Goal: Task Accomplishment & Management: Manage account settings

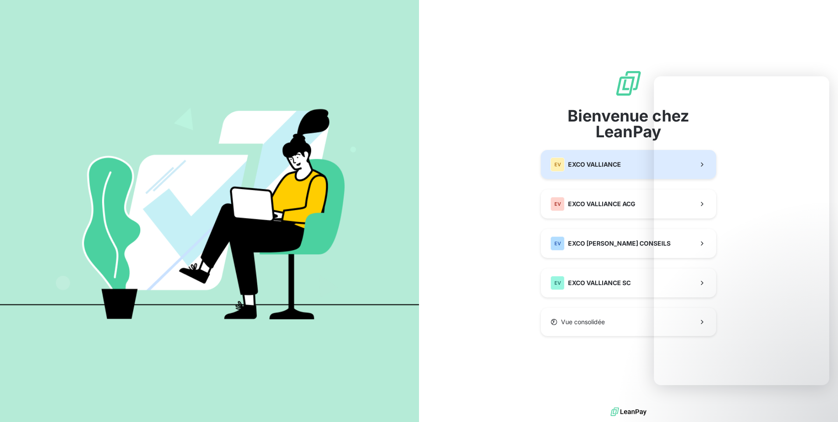
click at [591, 168] on span "EXCO VALLIANCE" at bounding box center [594, 164] width 53 height 9
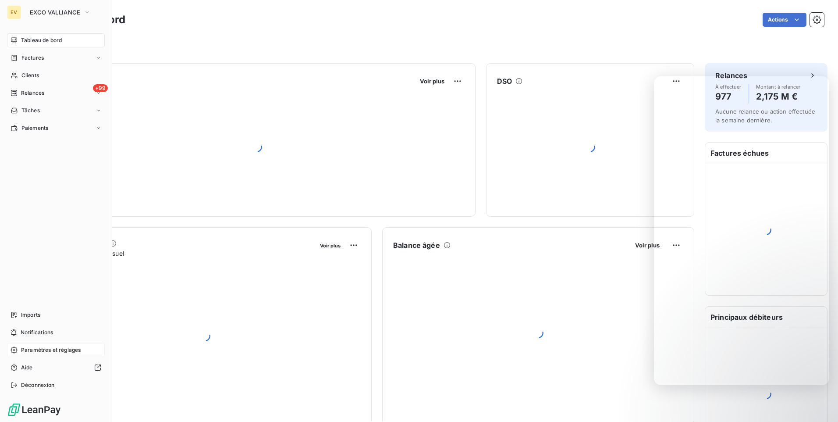
click at [38, 345] on div "Paramètres et réglages" at bounding box center [56, 350] width 98 height 14
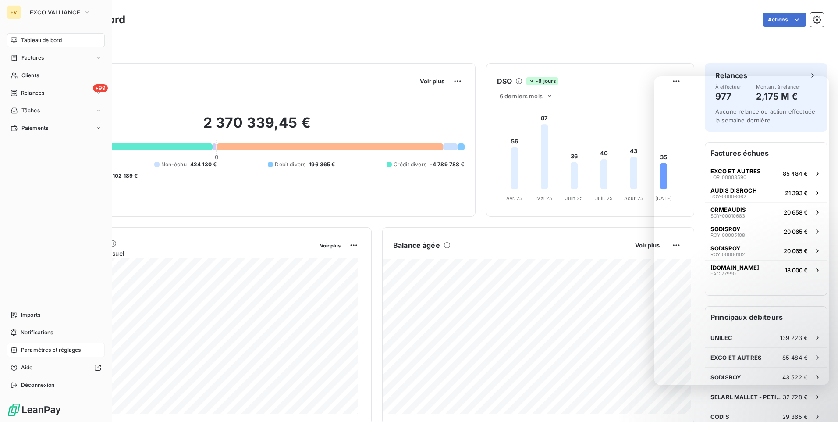
click at [46, 350] on span "Paramètres et réglages" at bounding box center [51, 350] width 60 height 8
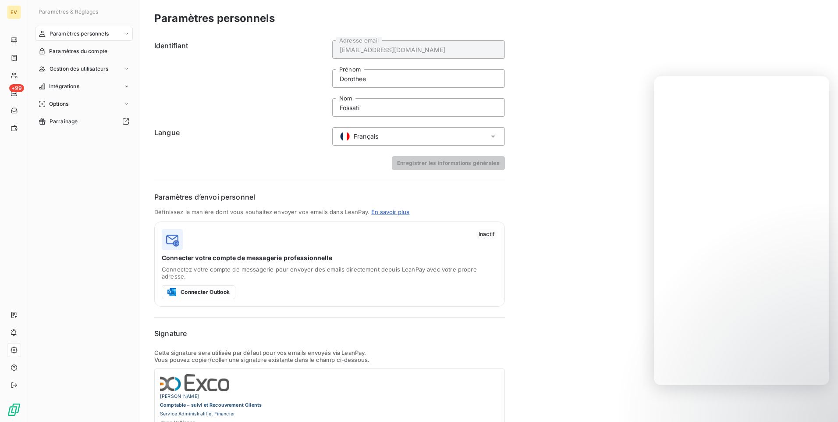
scroll to position [98, 0]
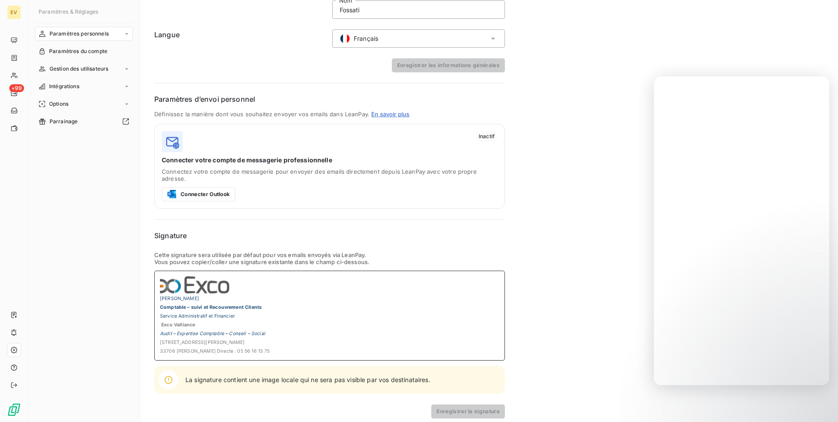
click at [219, 302] on b "Comptable – suivi et Recouvrement Clients" at bounding box center [211, 305] width 102 height 7
click at [159, 305] on div "[PERSON_NAME] Comptable – suivi et Recouvrement Clients Service Administratif e…" at bounding box center [329, 315] width 351 height 90
click at [157, 309] on div "[PERSON_NAME] Comptable – suivi et Recouvrement Clients Service Administratif e…" at bounding box center [329, 315] width 351 height 90
click at [237, 282] on span at bounding box center [329, 284] width 339 height 17
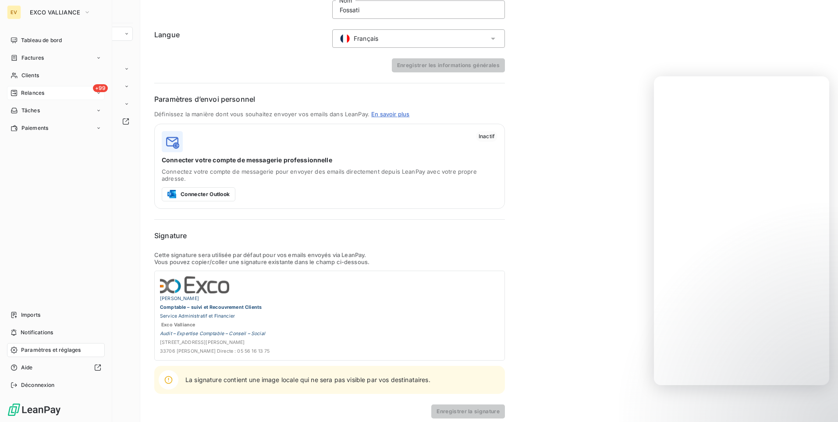
click at [41, 93] on span "Relances" at bounding box center [32, 93] width 23 height 8
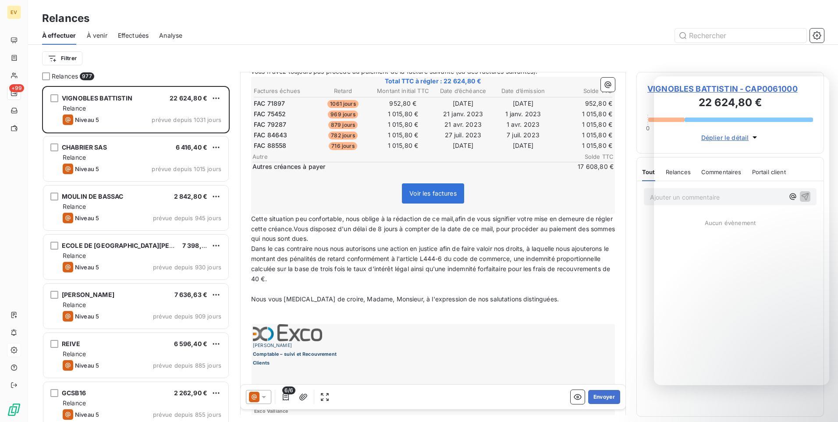
scroll to position [309, 0]
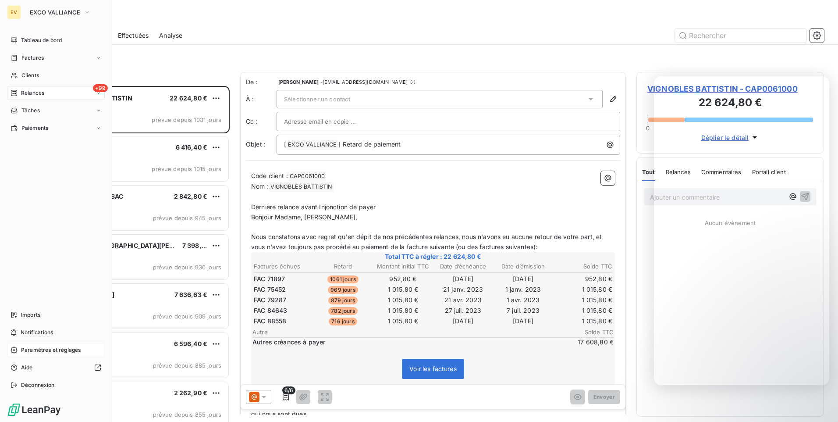
click at [54, 351] on span "Paramètres et réglages" at bounding box center [51, 350] width 60 height 8
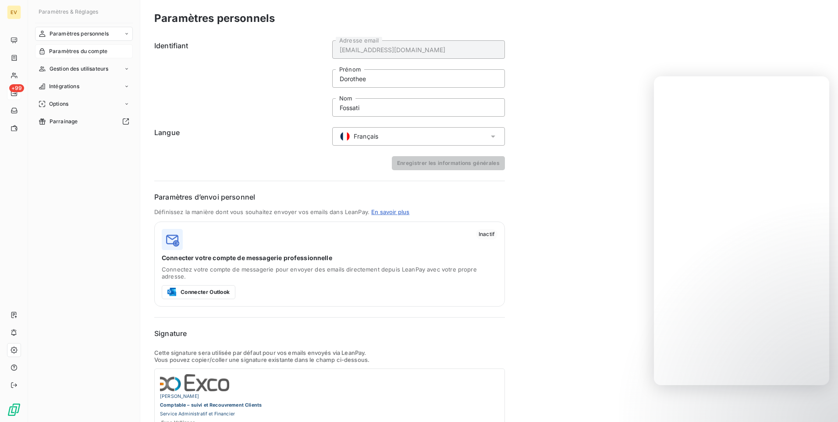
click at [88, 54] on span "Paramètres du compte" at bounding box center [78, 51] width 58 height 8
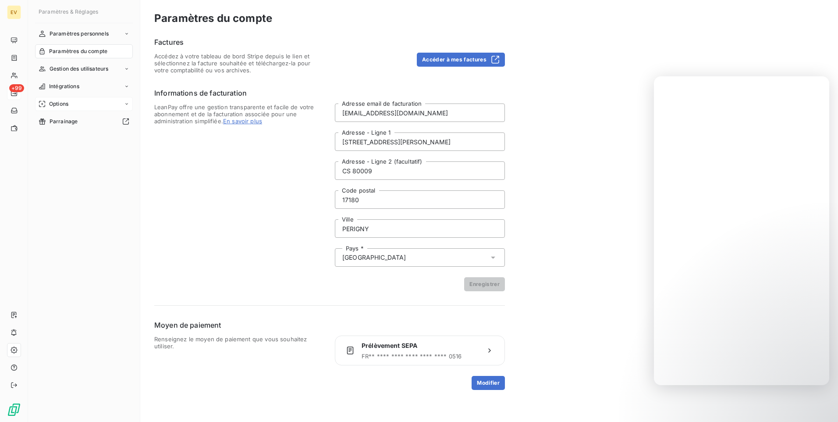
click at [82, 102] on div "Options" at bounding box center [84, 104] width 98 height 14
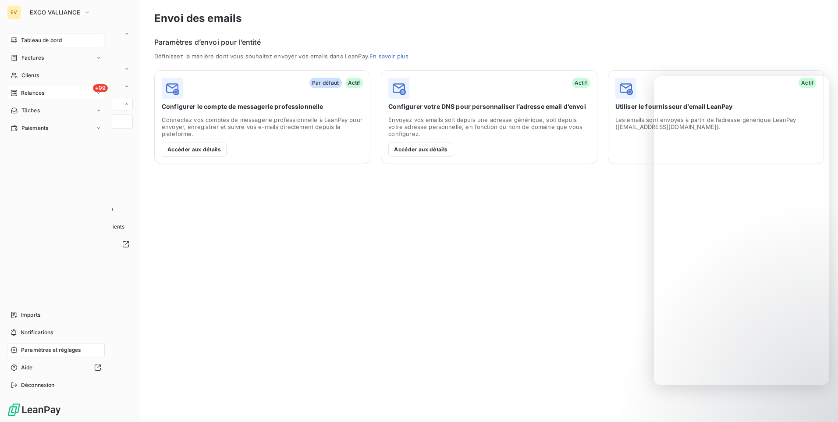
click at [34, 46] on div "Tableau de bord" at bounding box center [56, 40] width 98 height 14
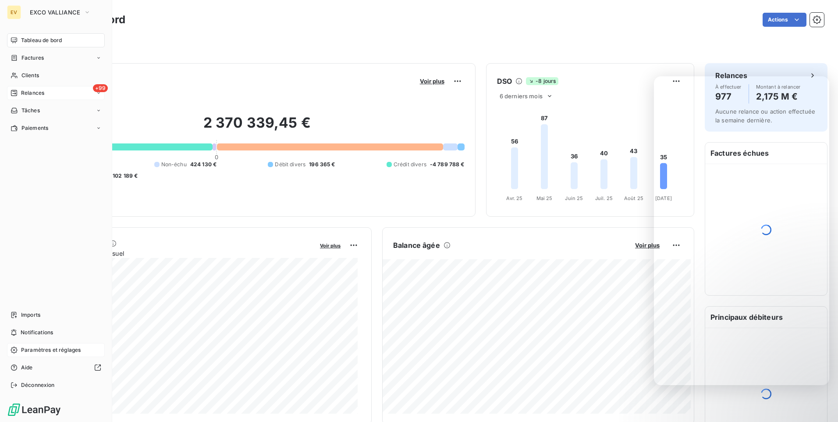
click at [47, 350] on span "Paramètres et réglages" at bounding box center [51, 350] width 60 height 8
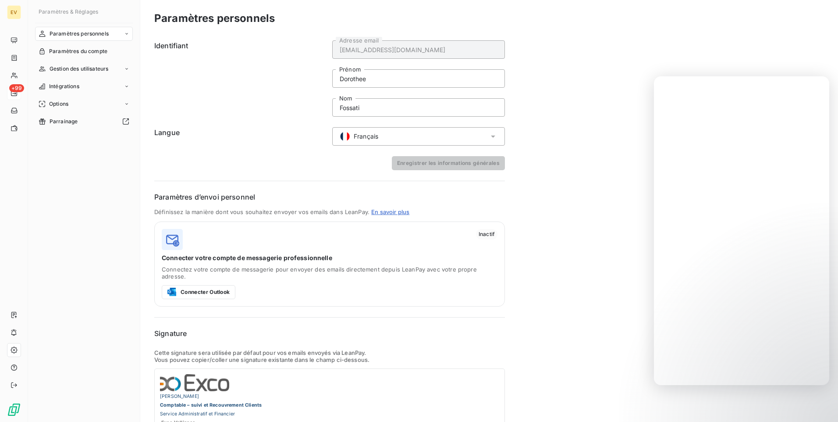
scroll to position [98, 0]
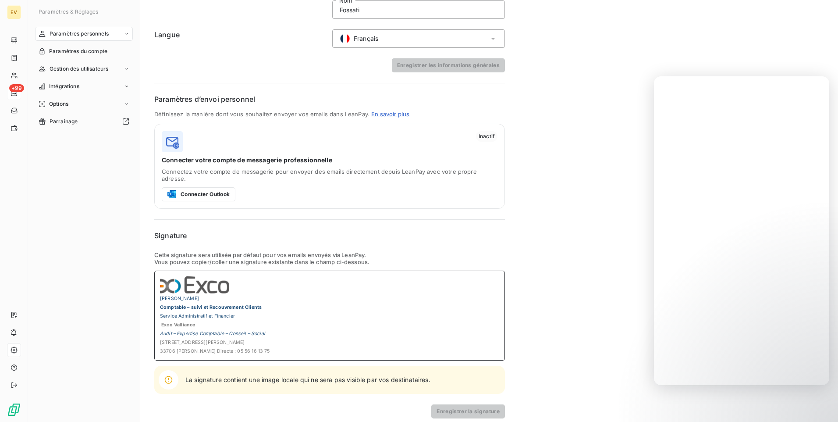
click at [200, 277] on img at bounding box center [194, 284] width 69 height 17
click at [236, 278] on span at bounding box center [329, 284] width 339 height 17
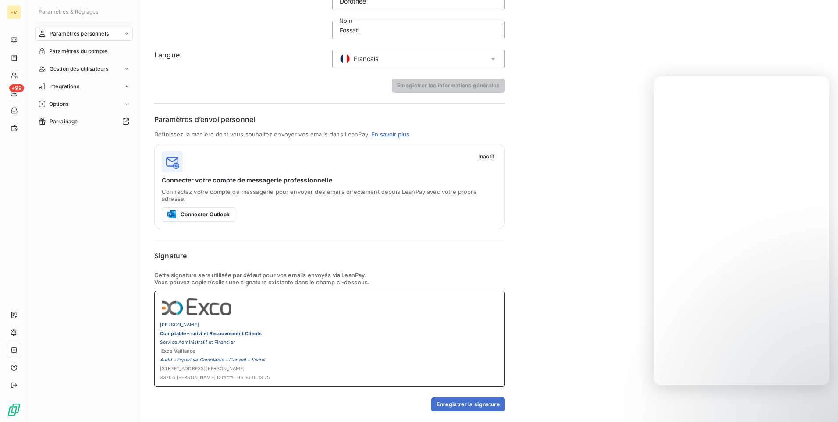
scroll to position [71, 0]
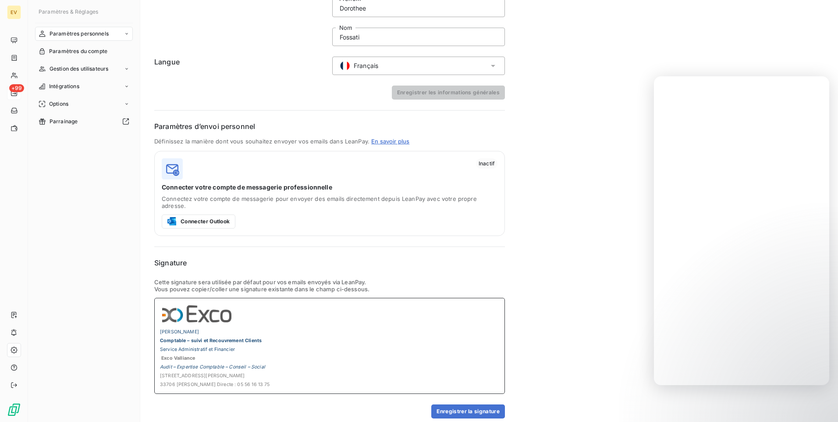
click at [213, 305] on img at bounding box center [200, 314] width 81 height 23
click at [450, 404] on button "Enregistrer la signature" at bounding box center [468, 411] width 74 height 14
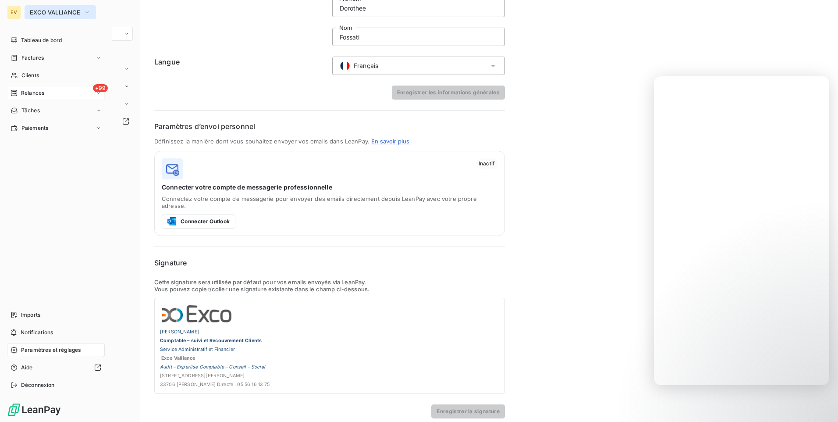
click at [71, 13] on span "EXCO VALLIANCE" at bounding box center [55, 12] width 50 height 7
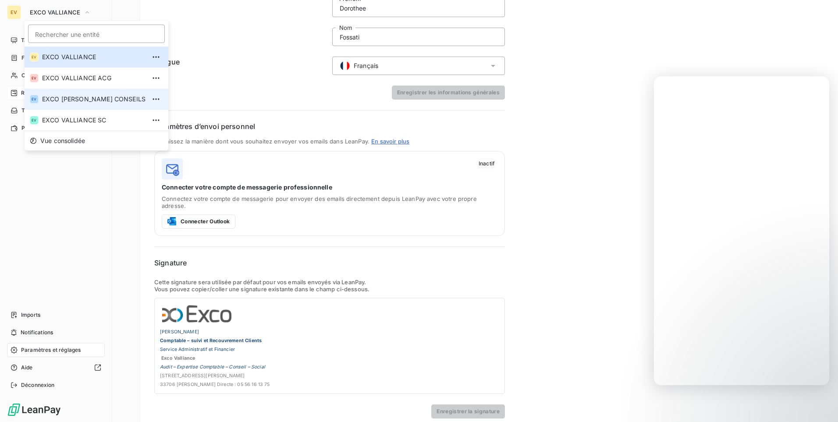
click at [78, 98] on span "EXCO [PERSON_NAME] CONSEILS" at bounding box center [93, 99] width 103 height 9
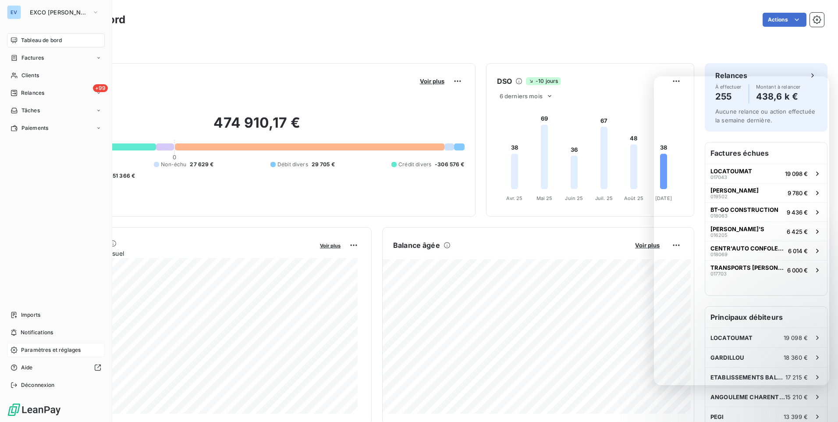
click at [22, 348] on span "Paramètres et réglages" at bounding box center [51, 350] width 60 height 8
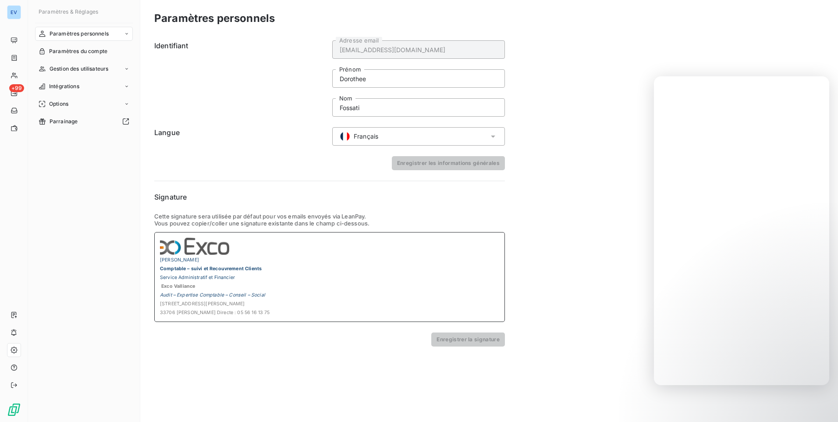
click at [196, 249] on img at bounding box center [194, 246] width 69 height 17
click at [229, 245] on span at bounding box center [329, 246] width 339 height 17
drag, startPoint x: 229, startPoint y: 245, endPoint x: 157, endPoint y: 242, distance: 72.4
click at [157, 242] on div "[PERSON_NAME] Comptable – suivi et Recouvrement Clients Service Administratif e…" at bounding box center [329, 277] width 351 height 90
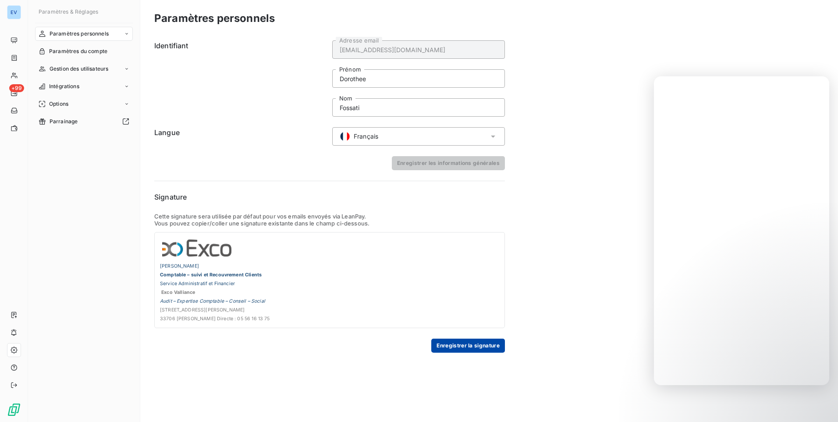
click at [469, 348] on button "Enregistrer la signature" at bounding box center [468, 345] width 74 height 14
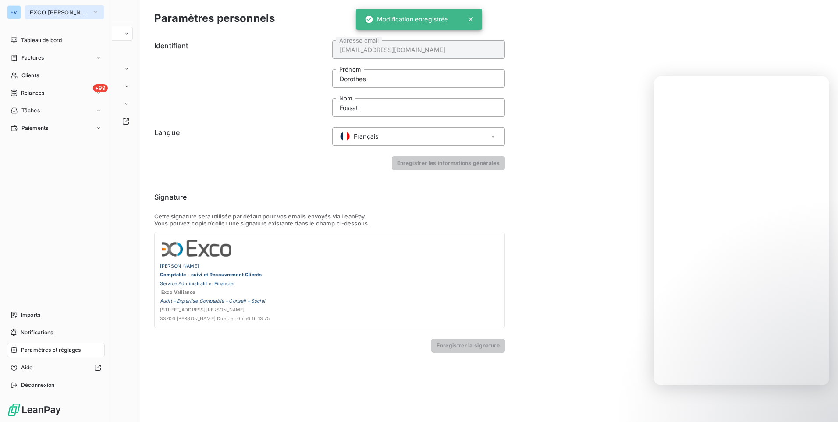
click at [75, 15] on span "EXCO [PERSON_NAME] CONSEILS" at bounding box center [59, 12] width 59 height 7
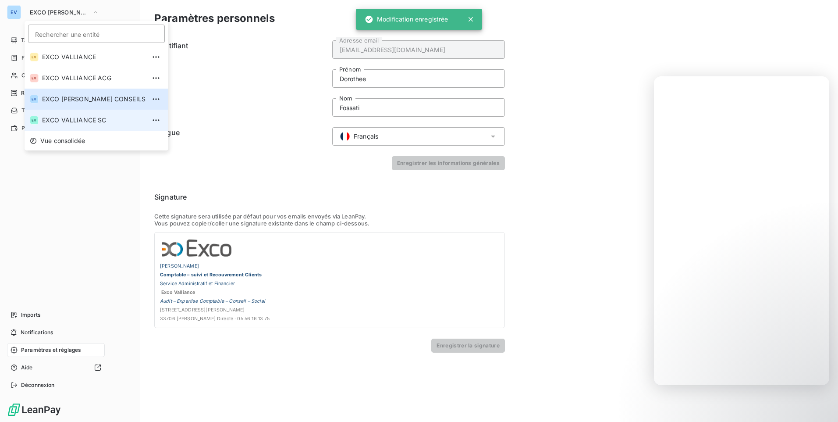
click at [86, 117] on span "EXCO VALLIANCE SC" at bounding box center [93, 120] width 103 height 9
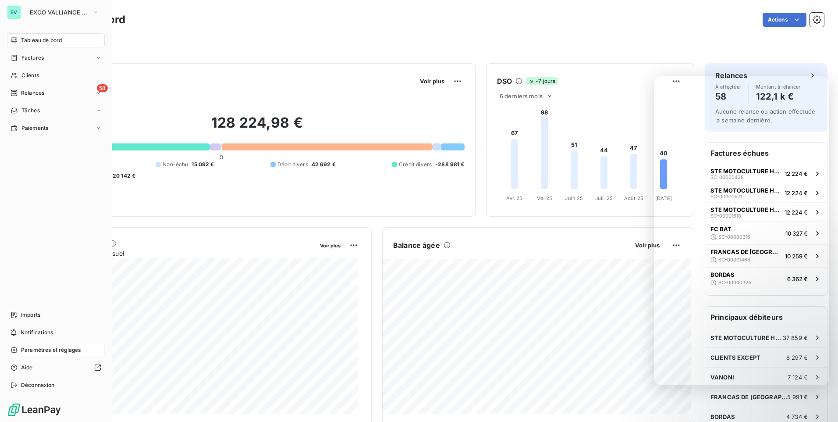
click at [45, 347] on span "Paramètres et réglages" at bounding box center [51, 350] width 60 height 8
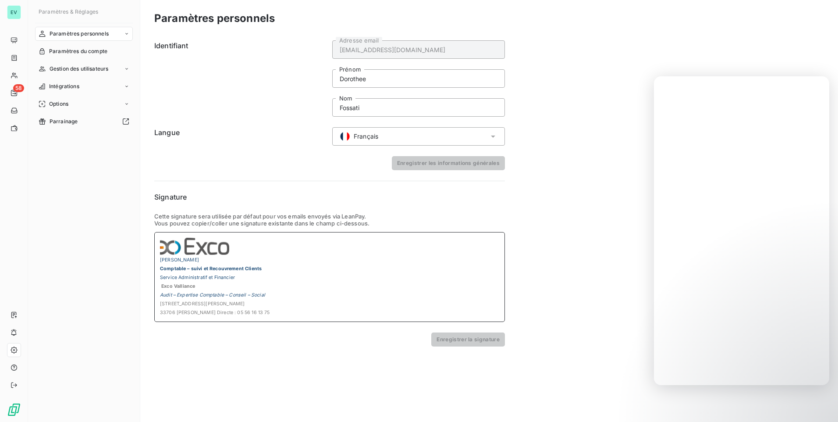
click at [214, 246] on img at bounding box center [194, 246] width 69 height 17
click at [227, 245] on img at bounding box center [194, 246] width 69 height 17
click at [229, 245] on span at bounding box center [329, 246] width 339 height 17
click at [232, 252] on img at bounding box center [200, 249] width 81 height 23
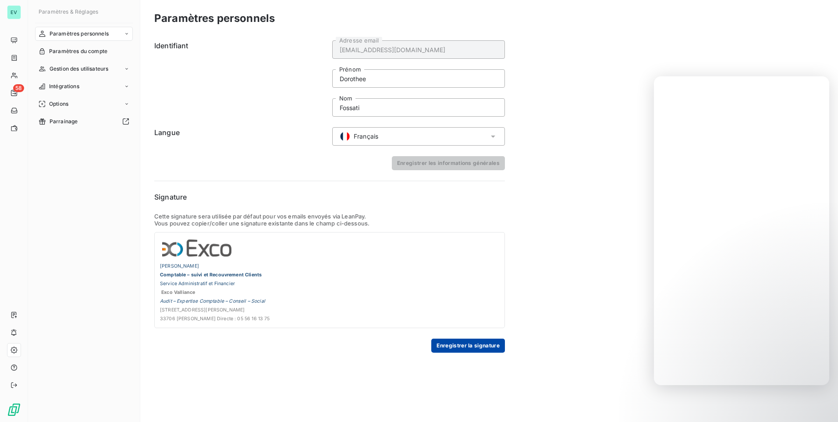
click at [462, 349] on button "Enregistrer la signature" at bounding box center [468, 345] width 74 height 14
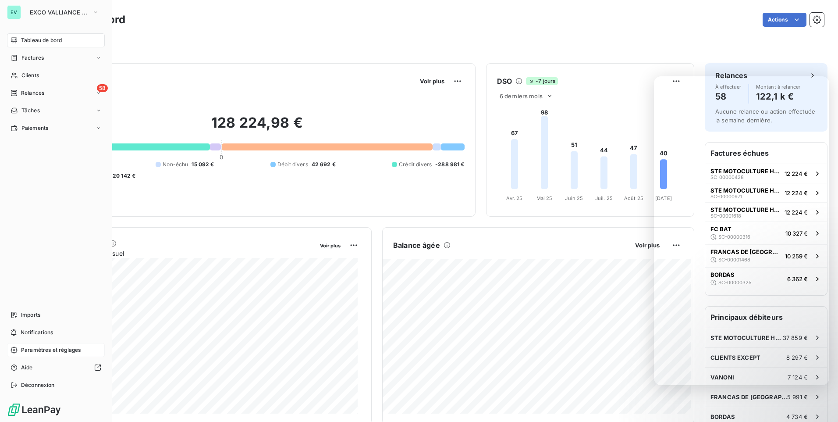
click at [11, 14] on div "EV" at bounding box center [14, 12] width 14 height 14
click at [88, 10] on span "EXCO VALLIANCE SC" at bounding box center [59, 12] width 59 height 7
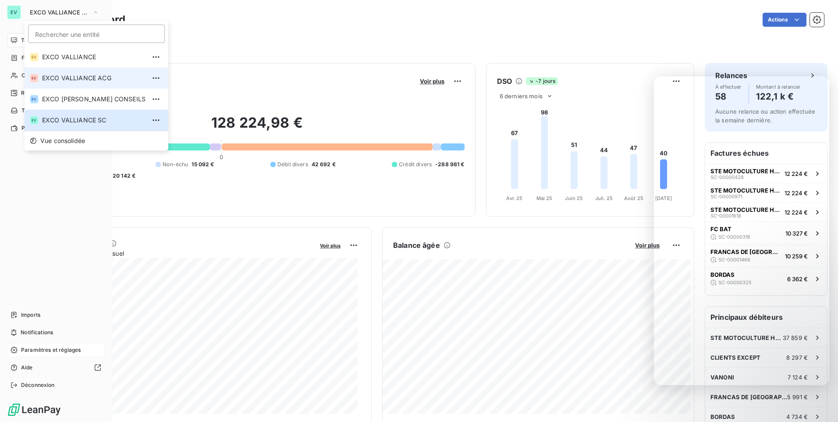
click at [89, 73] on li "EV EXCO VALLIANCE ACG" at bounding box center [97, 77] width 144 height 21
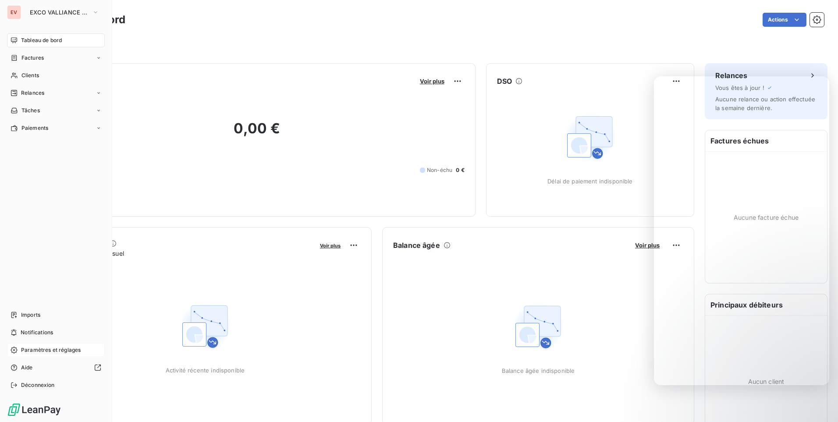
click at [39, 351] on span "Paramètres et réglages" at bounding box center [51, 350] width 60 height 8
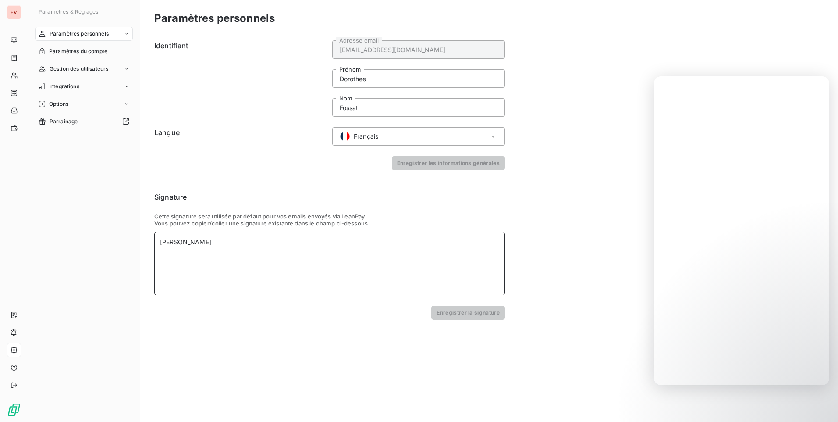
drag, startPoint x: 214, startPoint y: 244, endPoint x: 129, endPoint y: 239, distance: 85.1
click at [129, 239] on div "Paramètres & Réglages Paramètres personnels Paramètres du compte Gestion des ut…" at bounding box center [433, 211] width 810 height 422
paste div
click at [447, 310] on button "Enregistrer la signature" at bounding box center [468, 312] width 74 height 14
click at [373, 76] on input "Dorothee" at bounding box center [418, 78] width 173 height 18
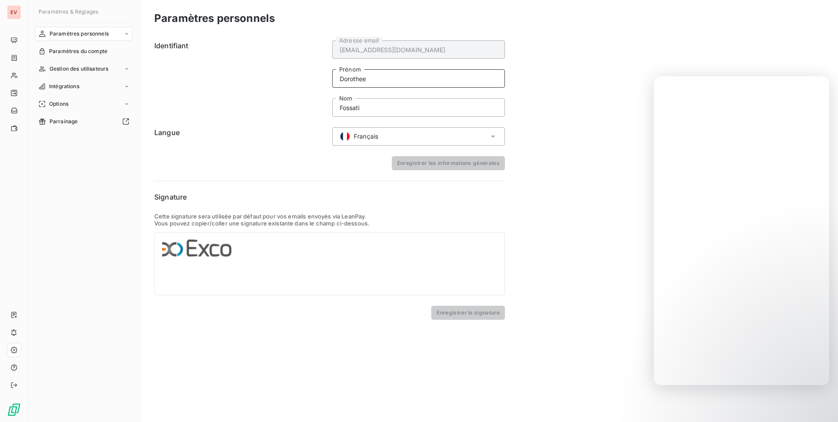
drag, startPoint x: 373, startPoint y: 76, endPoint x: 334, endPoint y: 78, distance: 39.1
click at [334, 78] on input "Dorothee" at bounding box center [418, 78] width 173 height 18
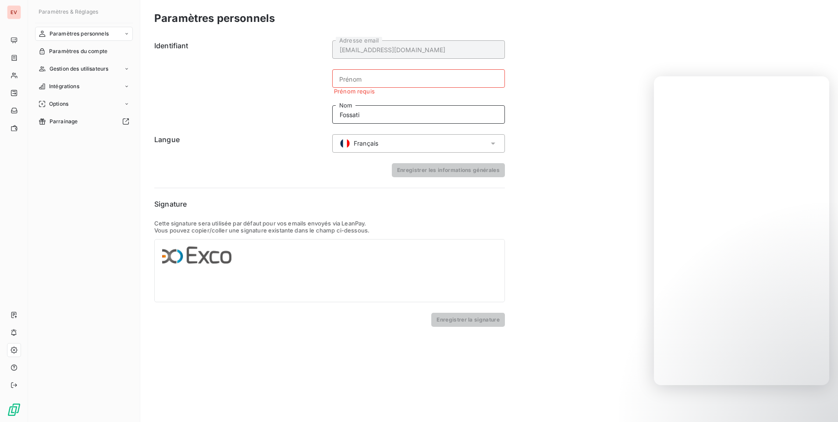
drag, startPoint x: 366, startPoint y: 112, endPoint x: 322, endPoint y: 113, distance: 44.3
click at [323, 113] on div "Identifiant [EMAIL_ADDRESS][DOMAIN_NAME] Adresse email [PERSON_NAME] requis Fos…" at bounding box center [329, 81] width 351 height 83
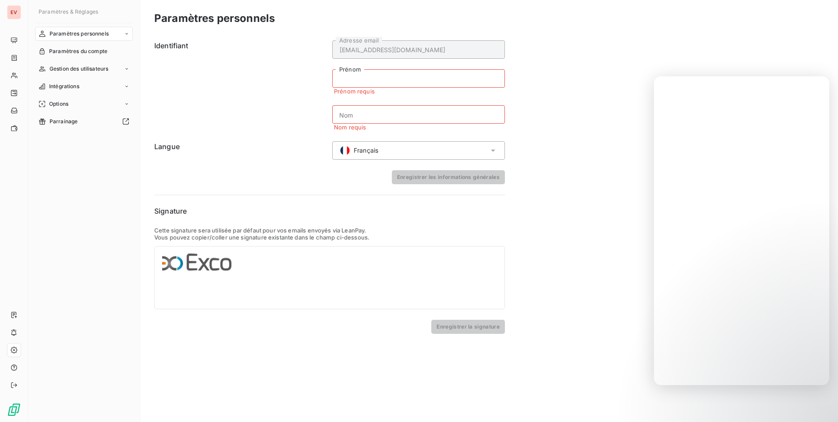
click at [372, 79] on input "Prénom" at bounding box center [418, 78] width 173 height 18
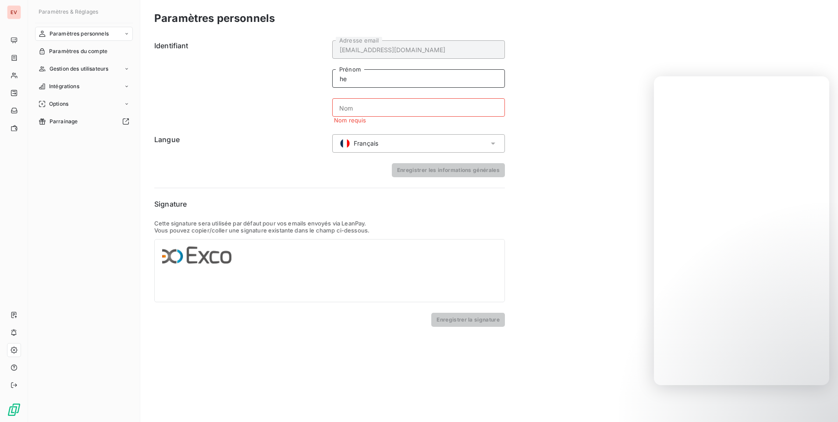
type input "h"
type input "Margaux"
click at [362, 109] on input "Nom" at bounding box center [418, 107] width 173 height 18
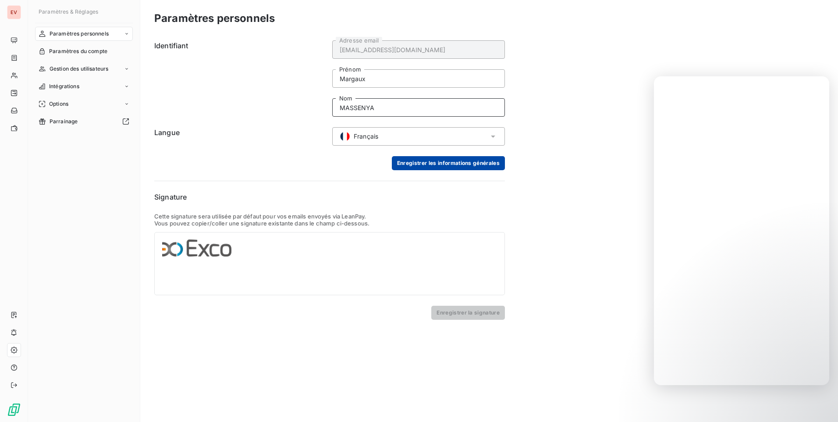
type input "MASSENYA"
click at [422, 161] on button "Enregistrer les informations générales" at bounding box center [448, 163] width 113 height 14
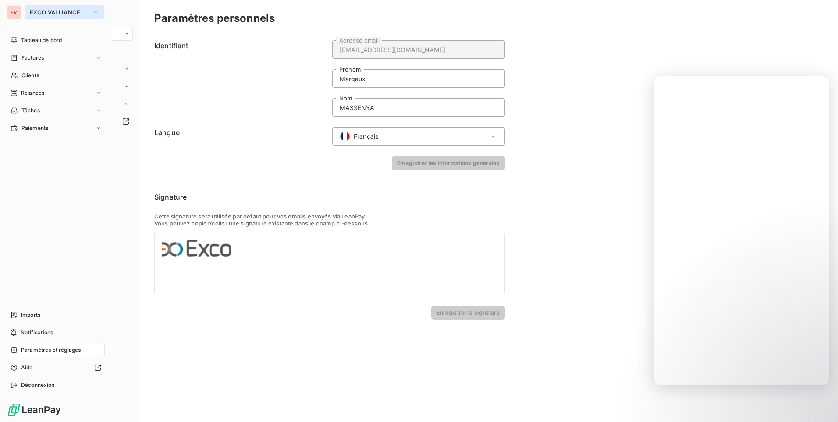
click at [84, 14] on span "EXCO VALLIANCE ACG" at bounding box center [59, 12] width 59 height 7
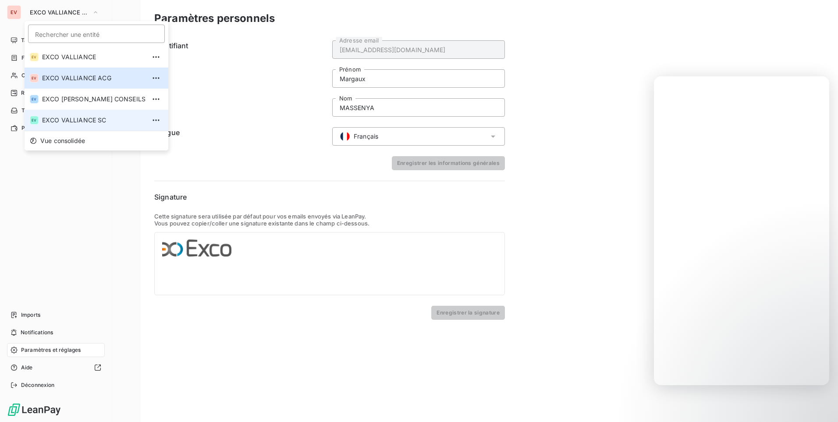
click at [72, 123] on span "EXCO VALLIANCE SC" at bounding box center [93, 120] width 103 height 9
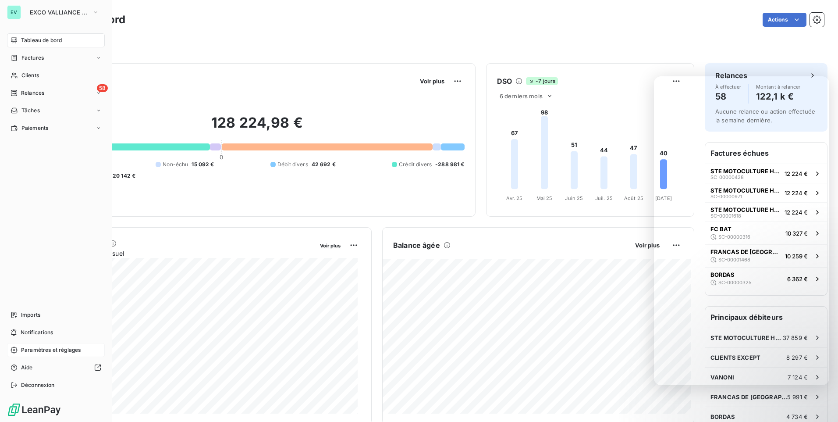
click at [35, 344] on div "Paramètres et réglages" at bounding box center [56, 350] width 98 height 14
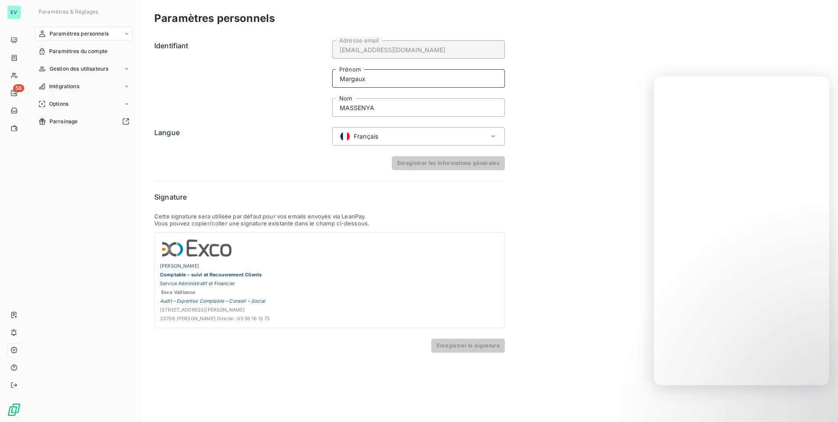
click at [372, 81] on input "Margaux" at bounding box center [418, 78] width 173 height 18
drag, startPoint x: 372, startPoint y: 81, endPoint x: 312, endPoint y: 83, distance: 60.5
click at [312, 83] on div "Identifiant [EMAIL_ADDRESS][DOMAIN_NAME] Adresse email Margaux Prénom MASSENYA …" at bounding box center [329, 78] width 351 height 76
type input "d"
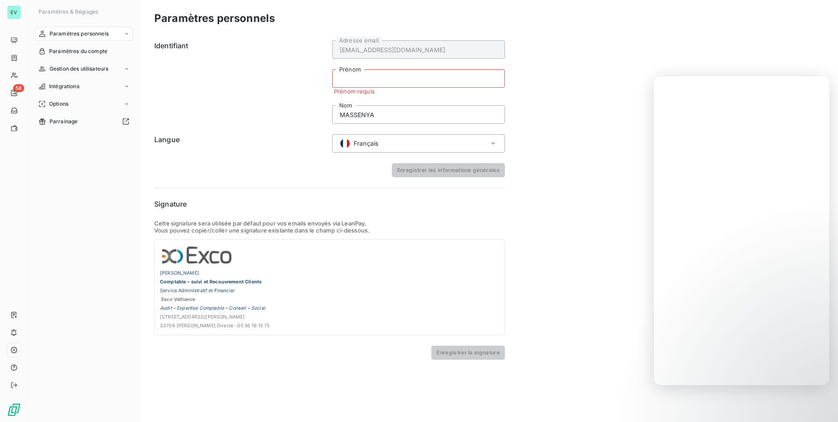
type input "d"
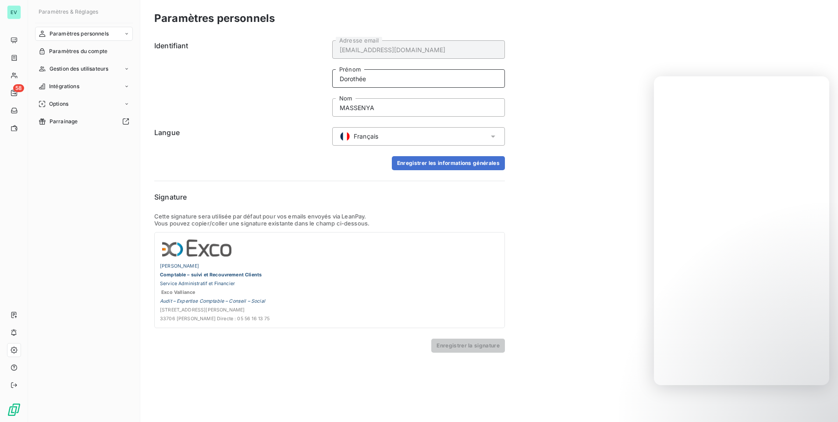
type input "Dorothée"
drag, startPoint x: 381, startPoint y: 105, endPoint x: 323, endPoint y: 106, distance: 58.7
click at [326, 106] on div "Identifiant [EMAIL_ADDRESS][DOMAIN_NAME] Adresse email Dorothée Prénom MASSENYA…" at bounding box center [329, 78] width 351 height 76
type input "[PERSON_NAME]"
click at [472, 161] on button "Enregistrer les informations générales" at bounding box center [448, 163] width 113 height 14
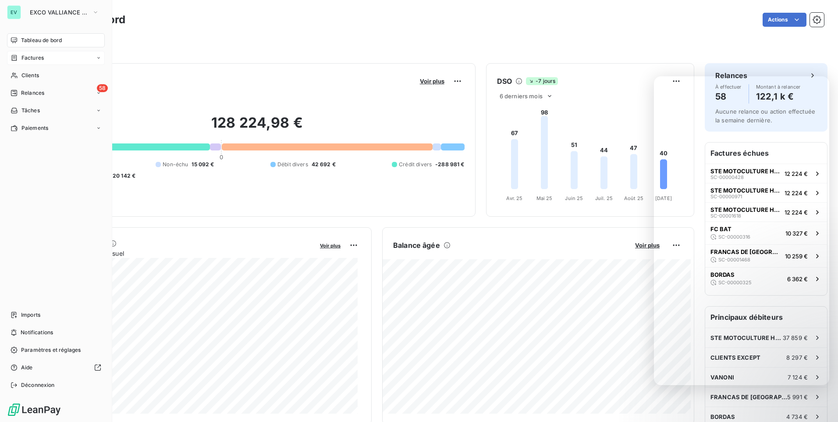
click at [18, 59] on div "Factures" at bounding box center [27, 58] width 33 height 8
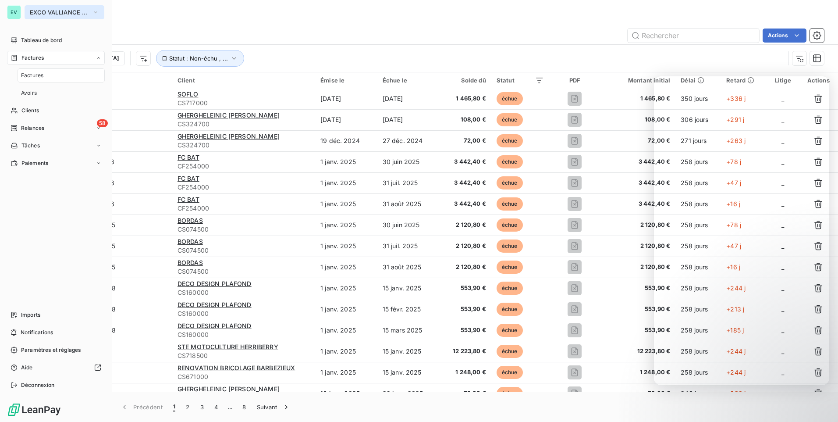
click at [64, 17] on button "EXCO VALLIANCE SC" at bounding box center [65, 12] width 80 height 14
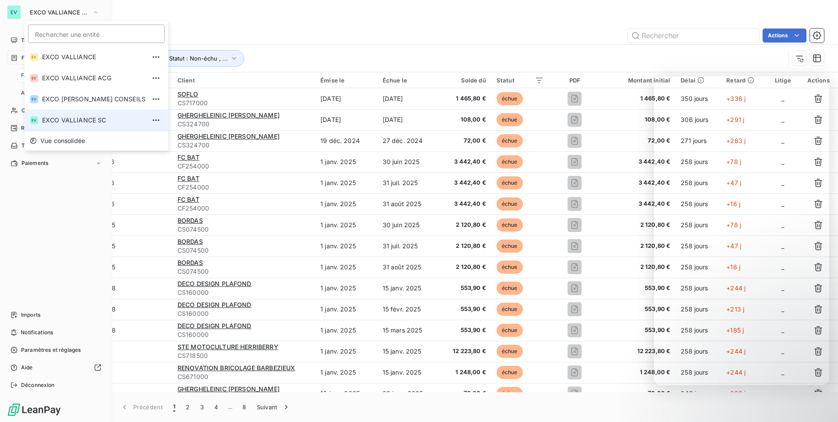
click at [65, 121] on span "EXCO VALLIANCE SC" at bounding box center [93, 120] width 103 height 9
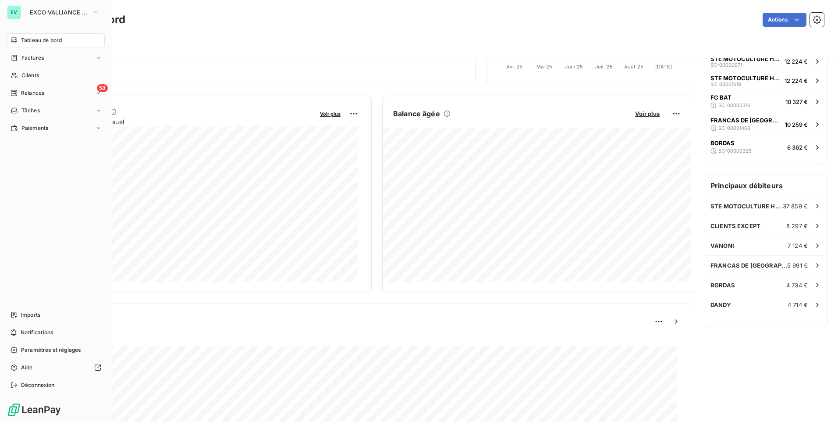
scroll to position [263, 0]
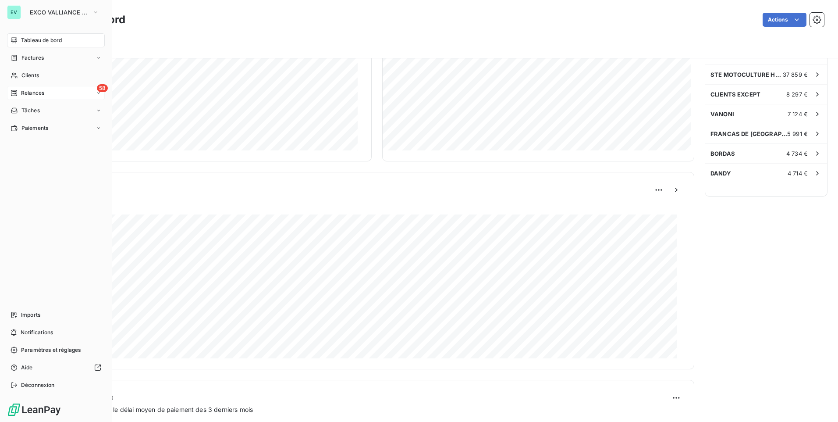
click at [32, 92] on span "Relances" at bounding box center [32, 93] width 23 height 8
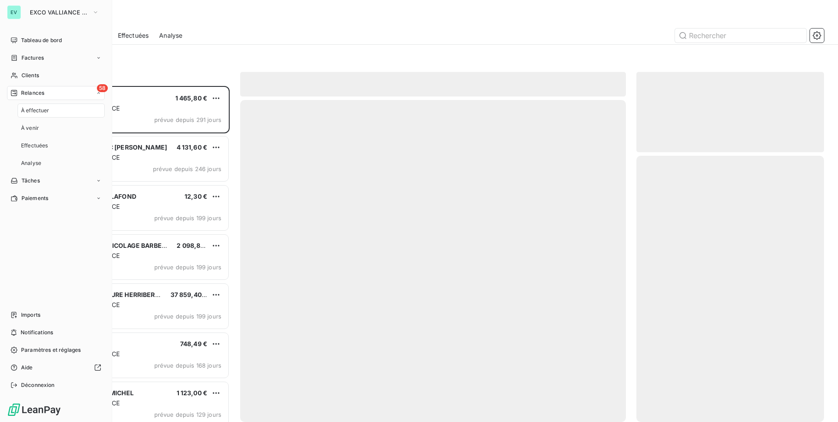
scroll to position [329, 181]
